Goal: Information Seeking & Learning: Learn about a topic

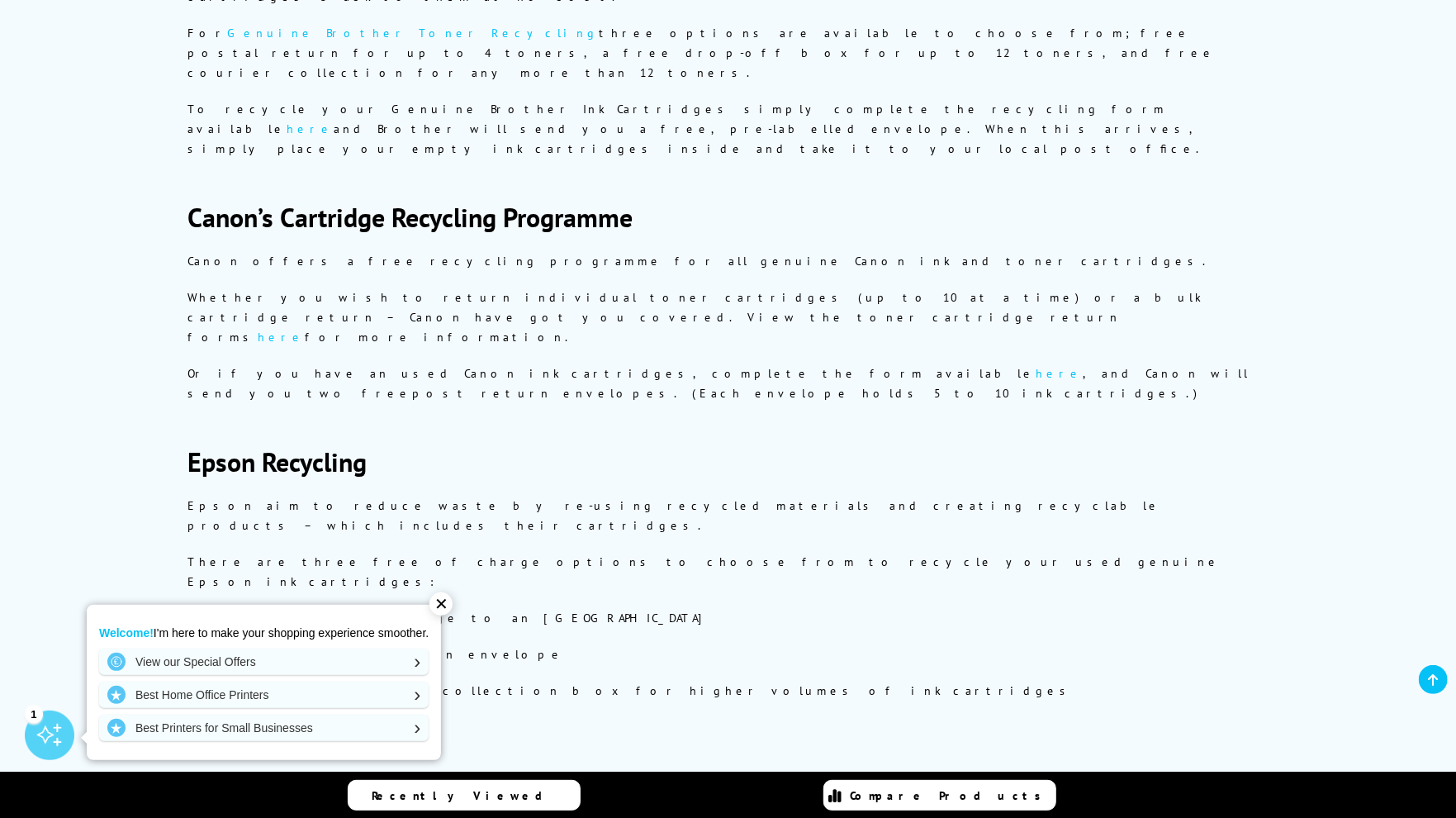
scroll to position [1001, 0]
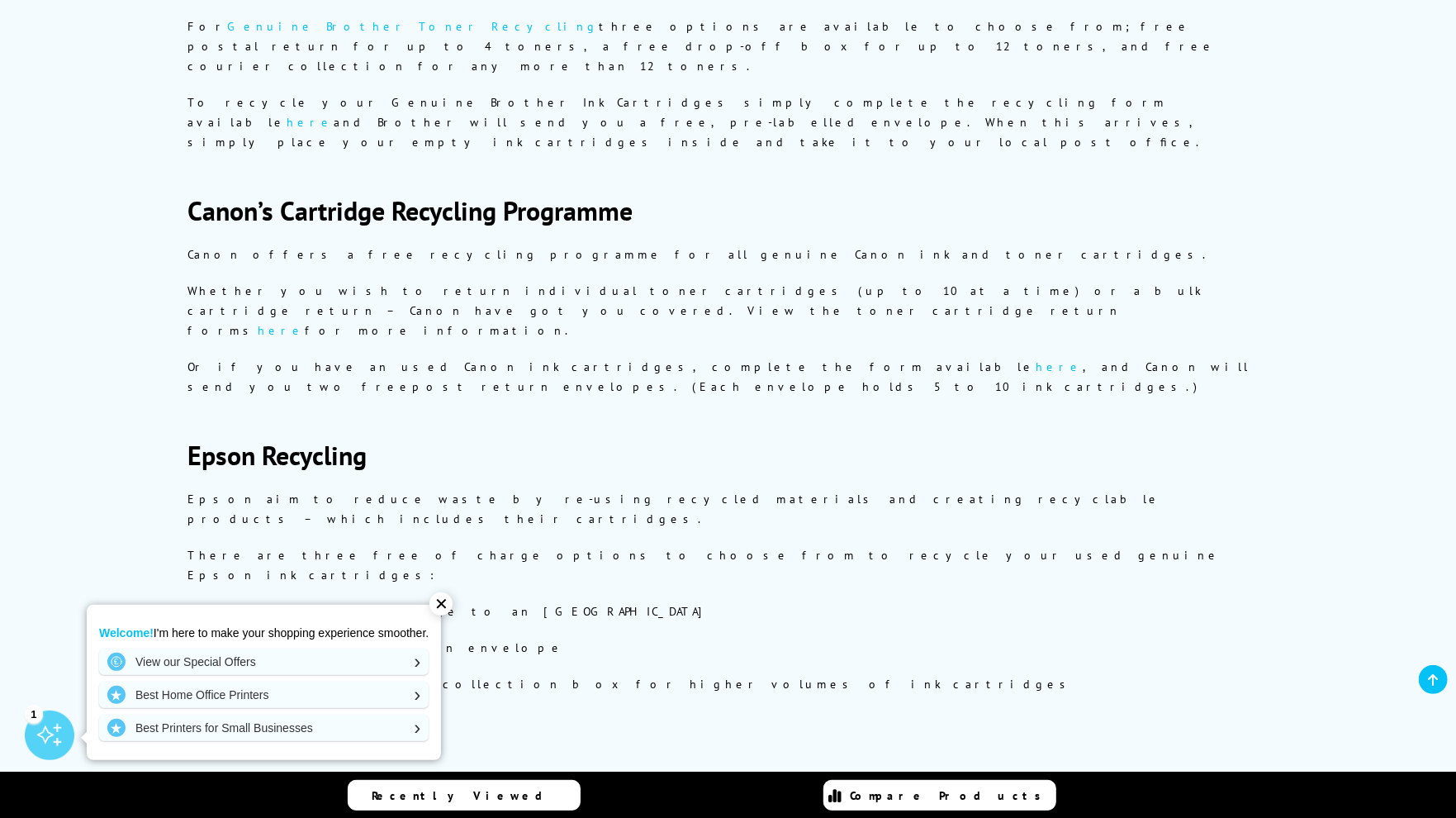
click at [213, 713] on link "Find out more" at bounding box center [271, 720] width 165 height 15
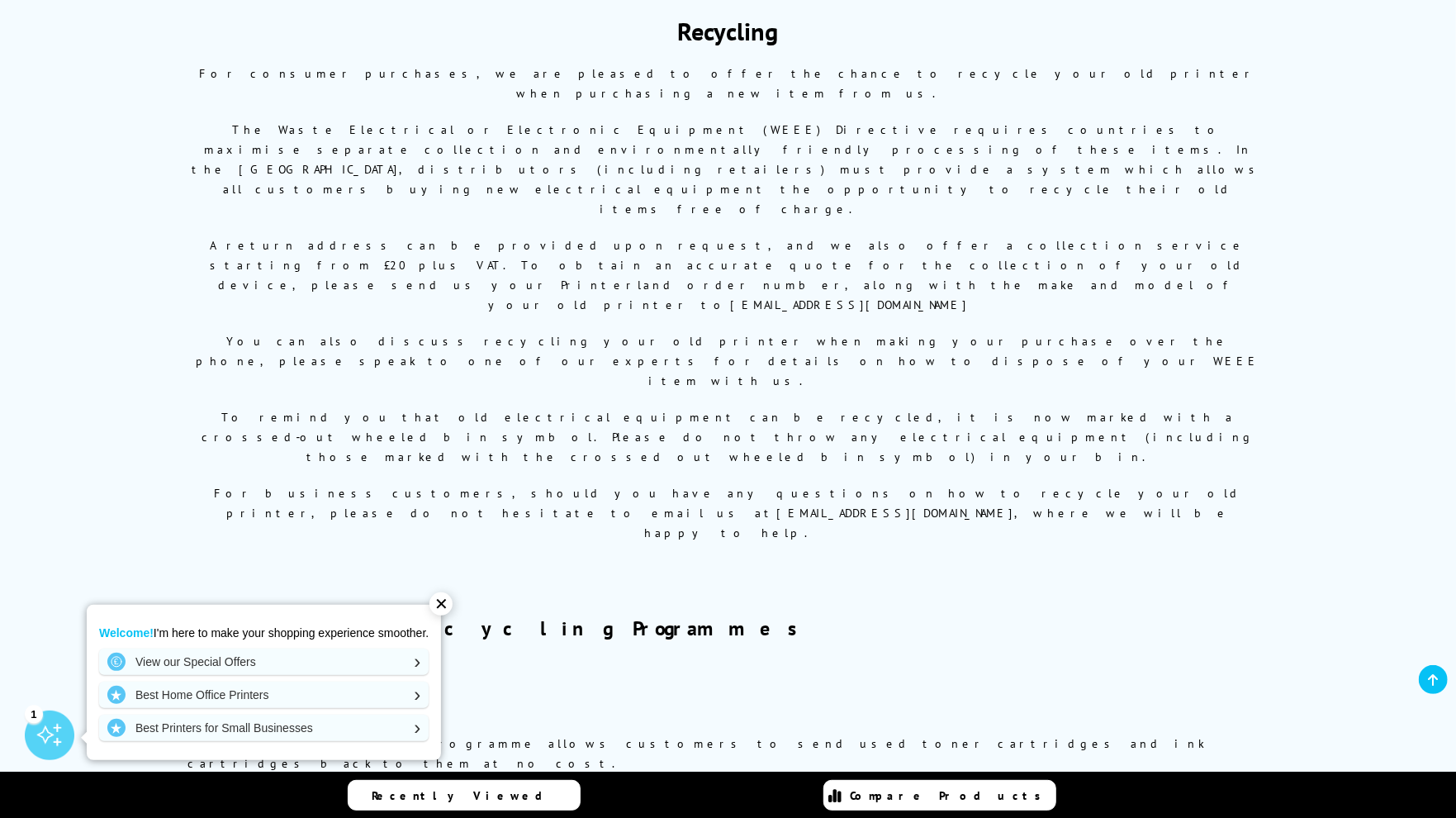
scroll to position [0, 0]
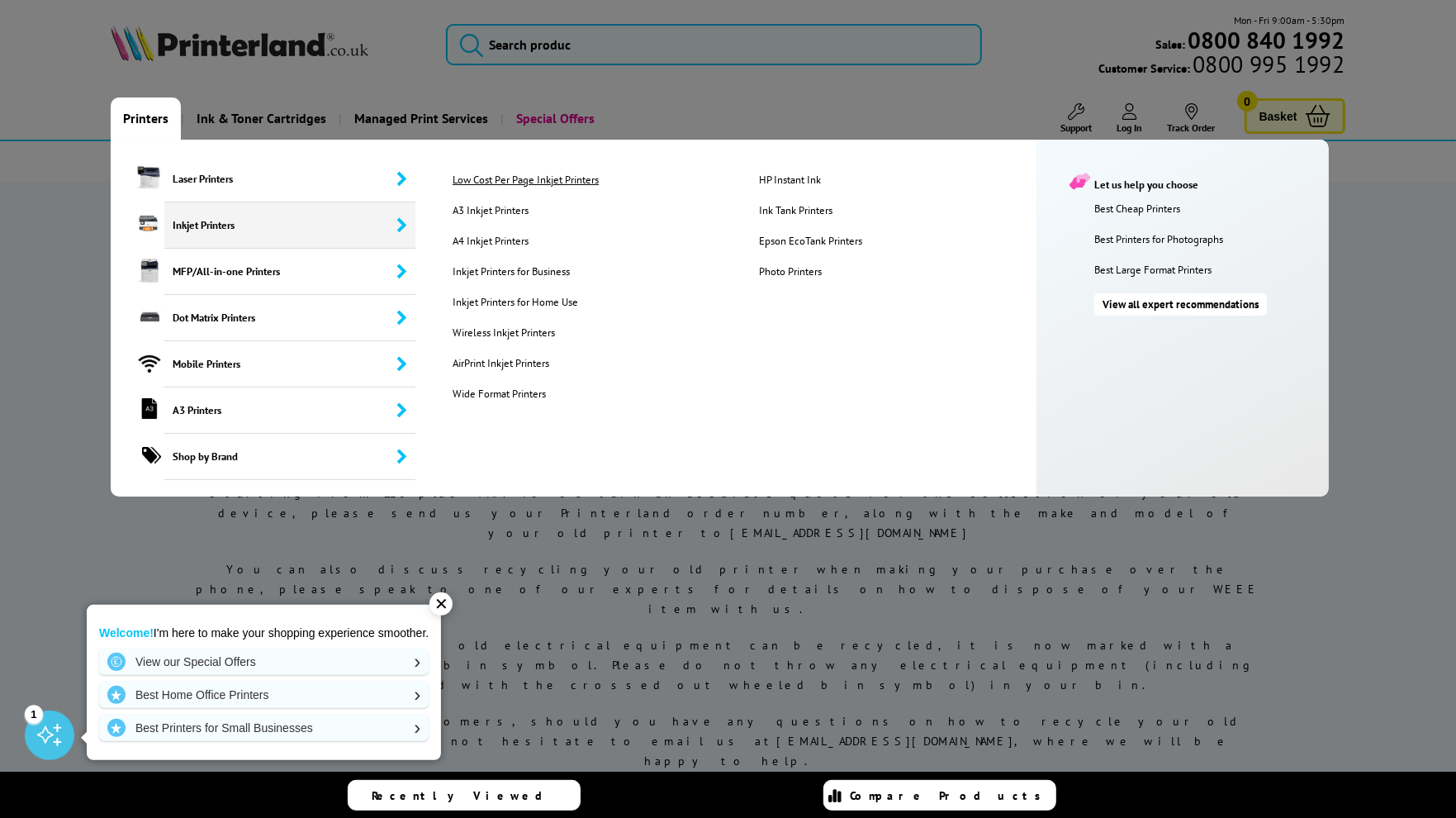
click at [524, 179] on link "Low Cost Per Page Inkjet Printers" at bounding box center [592, 179] width 304 height 14
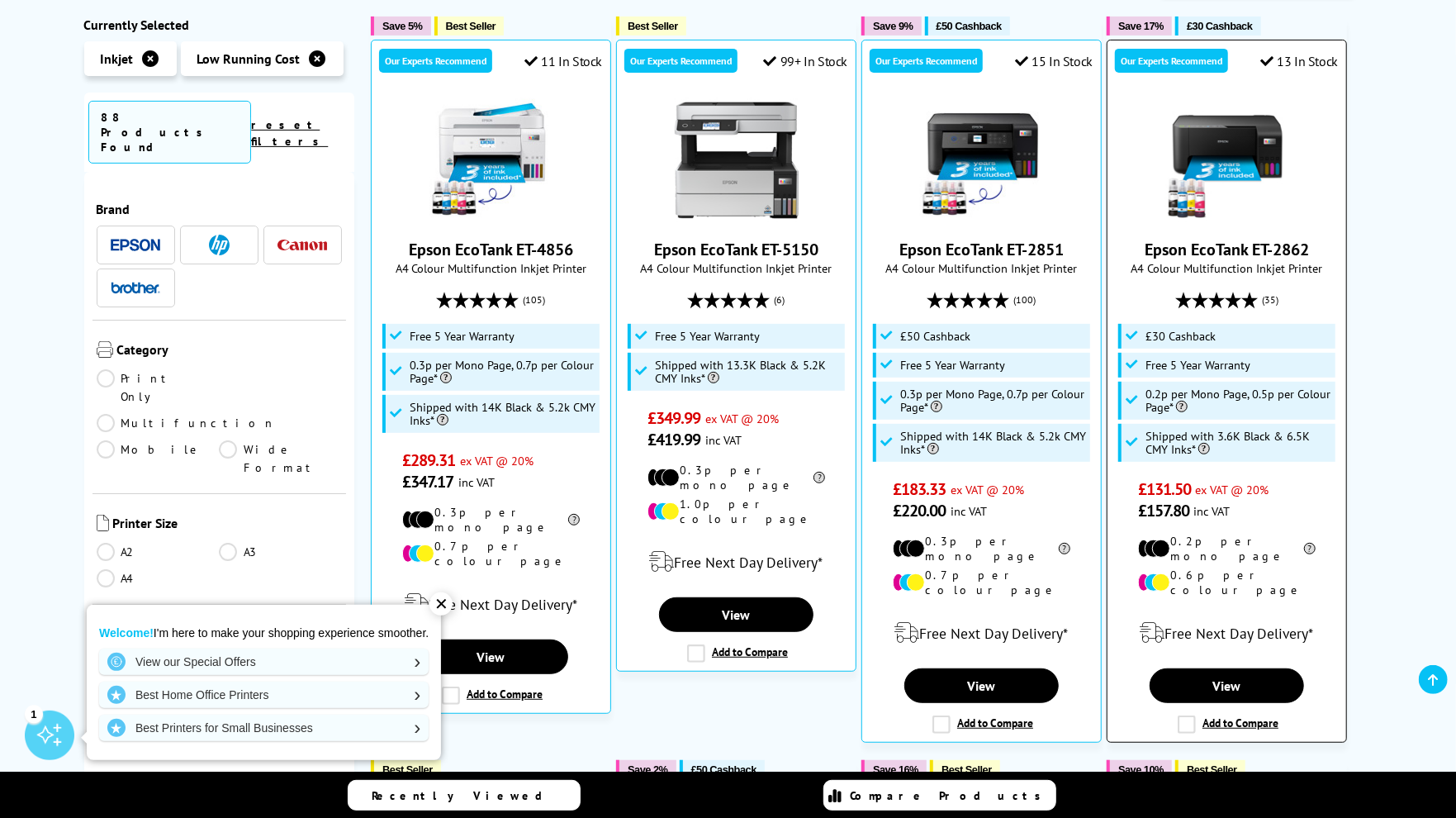
scroll to position [367, 0]
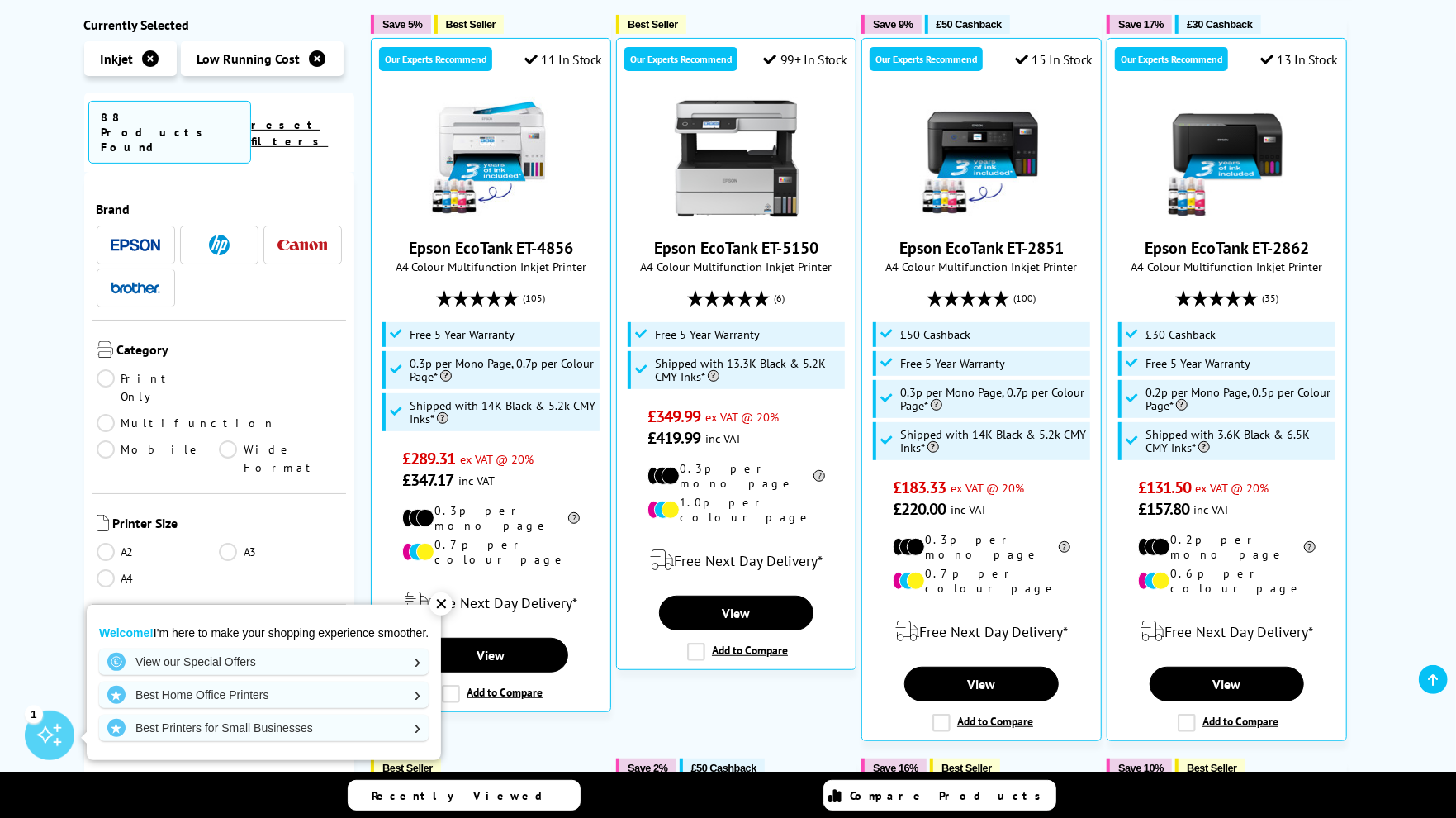
click at [442, 605] on div "✕" at bounding box center [441, 604] width 23 height 23
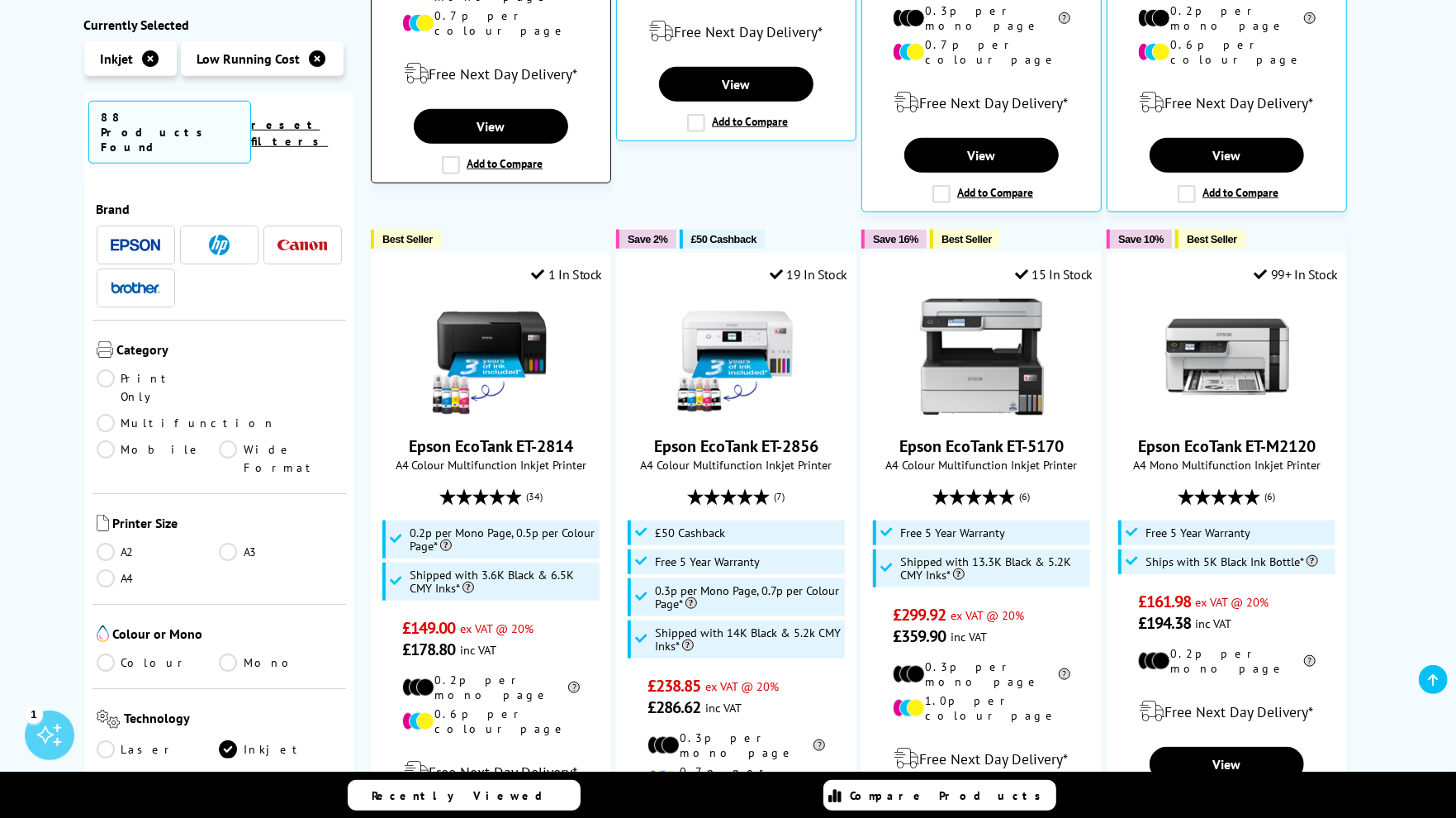
scroll to position [0, 0]
